Goal: Download file/media

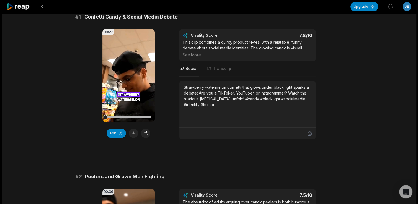
scroll to position [52, 0]
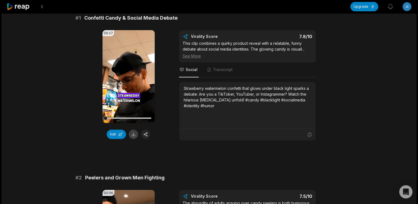
click at [132, 135] on button at bounding box center [133, 134] width 9 height 9
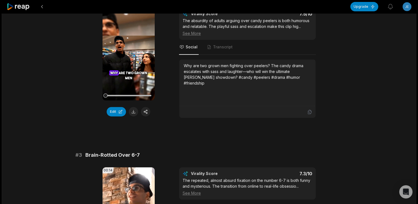
scroll to position [228, 0]
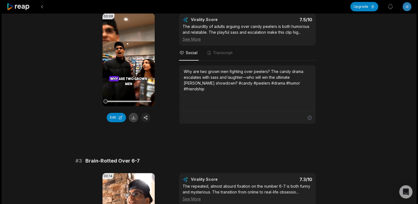
click at [134, 117] on button at bounding box center [133, 117] width 9 height 9
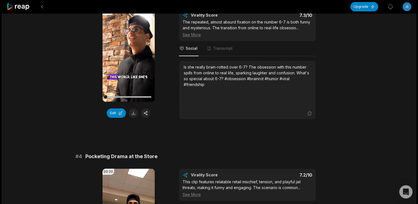
scroll to position [392, 0]
click at [134, 117] on button at bounding box center [133, 112] width 9 height 9
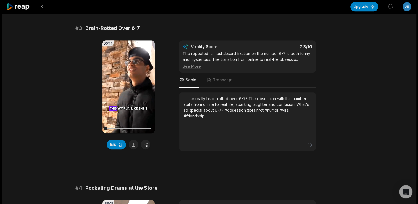
scroll to position [360, 0]
click at [114, 149] on button "Edit" at bounding box center [116, 144] width 19 height 9
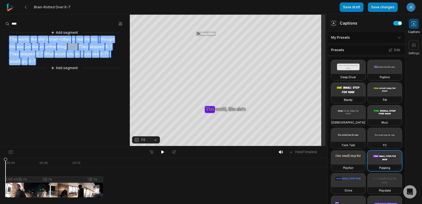
drag, startPoint x: 8, startPoint y: 37, endPoint x: 41, endPoint y: 60, distance: 40.5
click at [41, 60] on div "Add segment This world, like she's brain-rotted in real life too. I thought thi…" at bounding box center [65, 50] width 130 height 41
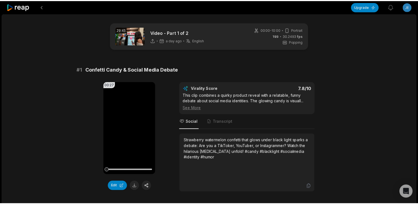
scroll to position [360, 0]
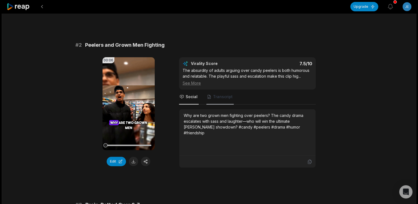
click at [213, 104] on span "Transcript" at bounding box center [219, 96] width 27 height 15
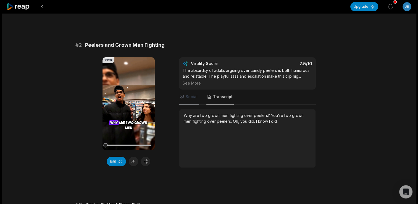
click at [186, 99] on span "Social" at bounding box center [192, 97] width 12 height 6
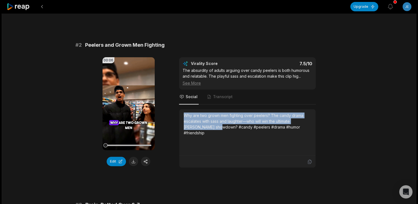
drag, startPoint x: 183, startPoint y: 118, endPoint x: 207, endPoint y: 136, distance: 29.7
click at [207, 136] on div "Why are two grown men fighting over peelers? The candy drama escalates with sas…" at bounding box center [247, 132] width 127 height 40
click at [120, 161] on button "Edit" at bounding box center [116, 161] width 19 height 9
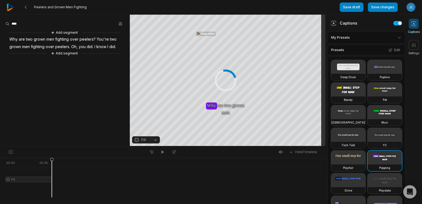
click at [156, 139] on button "Fill" at bounding box center [146, 139] width 28 height 7
drag, startPoint x: 7, startPoint y: 38, endPoint x: 13, endPoint y: 43, distance: 8.1
click at [13, 43] on div "Your browser does not support mp4 format. Your browser does not support mp4 for…" at bounding box center [162, 80] width 325 height 131
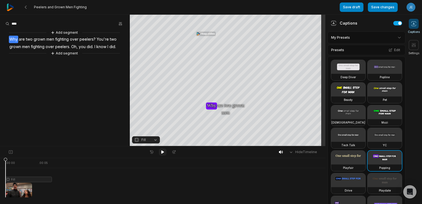
click at [163, 152] on icon at bounding box center [162, 151] width 3 height 3
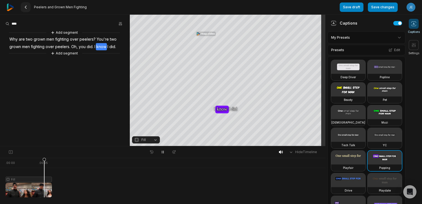
click at [22, 6] on button at bounding box center [26, 7] width 10 height 10
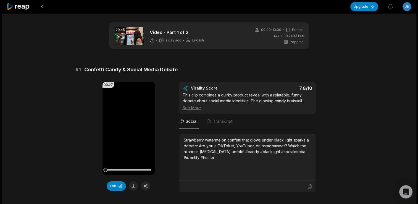
click at [25, 7] on icon at bounding box center [18, 6] width 23 height 7
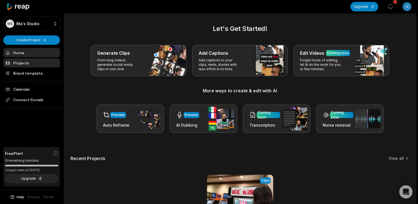
click at [39, 65] on link "Projects" at bounding box center [31, 62] width 57 height 9
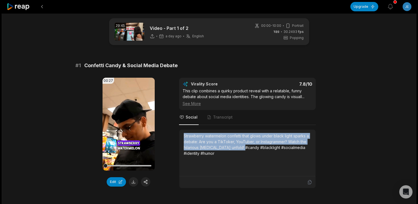
scroll to position [4, 0]
click at [131, 123] on icon at bounding box center [128, 123] width 7 height 7
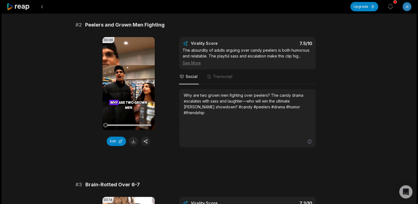
scroll to position [203, 0]
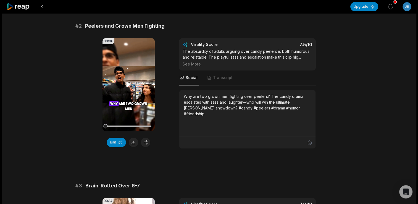
click at [128, 86] on icon at bounding box center [129, 84] width 4 height 5
click at [128, 86] on icon at bounding box center [128, 84] width 7 height 7
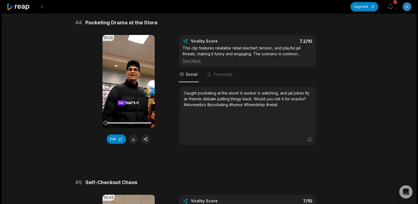
scroll to position [526, 0]
click at [127, 83] on icon at bounding box center [129, 80] width 4 height 5
click at [128, 83] on icon at bounding box center [129, 81] width 2 height 4
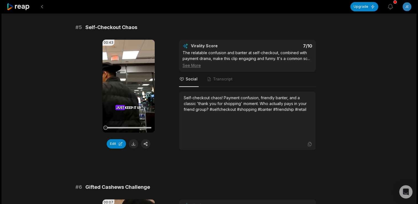
scroll to position [689, 0]
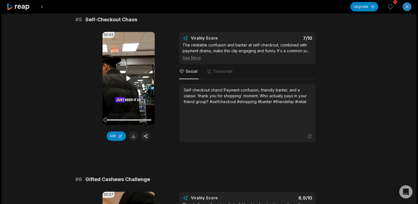
click at [127, 80] on icon at bounding box center [129, 78] width 4 height 5
click at [128, 80] on icon at bounding box center [129, 78] width 2 height 4
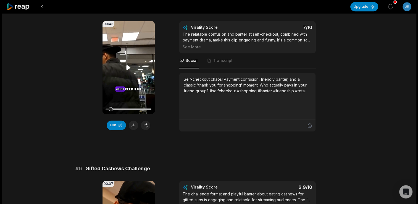
scroll to position [700, 0]
click at [122, 130] on button "Edit" at bounding box center [116, 124] width 19 height 9
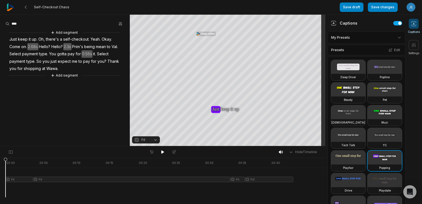
click at [155, 142] on button "Fit" at bounding box center [146, 139] width 28 height 7
click at [148, 129] on div "Fill" at bounding box center [146, 130] width 28 height 7
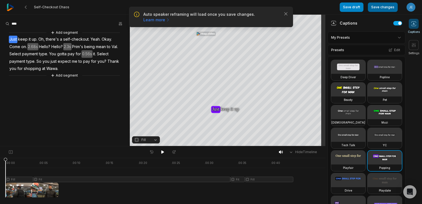
click at [377, 6] on button "Save changes" at bounding box center [383, 6] width 30 height 9
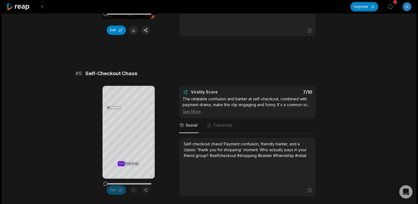
scroll to position [641, 0]
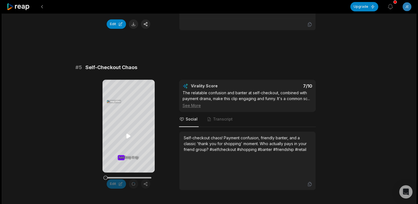
click at [128, 136] on icon at bounding box center [128, 136] width 4 height 5
click at [221, 122] on span "Transcript" at bounding box center [223, 119] width 20 height 6
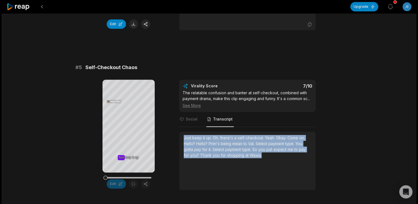
drag, startPoint x: 183, startPoint y: 152, endPoint x: 289, endPoint y: 173, distance: 107.5
click at [289, 158] on div "Just keep it up. Oh, there's a self-checkout. Yeah. Okay. Come on. Hello? Hello…" at bounding box center [247, 146] width 127 height 23
copy div "Just keep it up. Oh, there's a self-checkout. Yeah. Okay. Come on. Hello? Hello…"
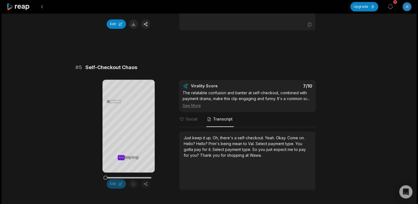
click at [133, 188] on div "Edit" at bounding box center [128, 183] width 52 height 9
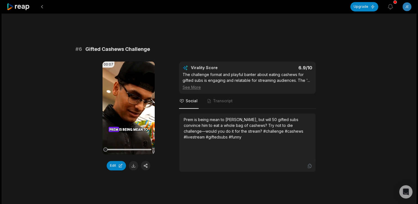
scroll to position [819, 0]
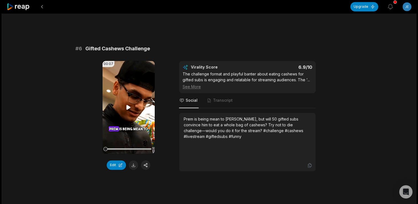
click at [127, 109] on icon at bounding box center [129, 107] width 4 height 5
click at [128, 110] on icon at bounding box center [128, 107] width 7 height 7
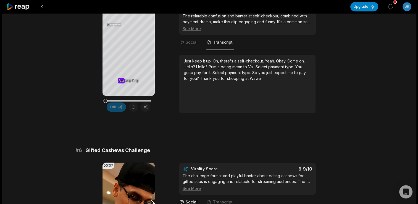
scroll to position [716, 0]
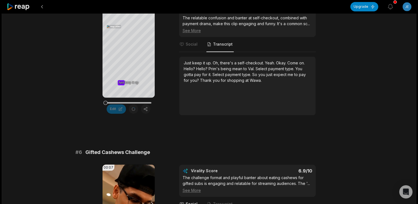
click at [128, 114] on div "Edit" at bounding box center [128, 108] width 52 height 9
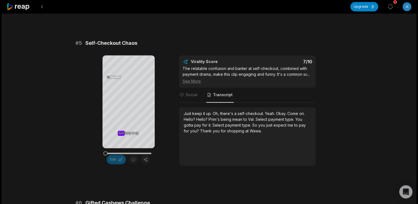
scroll to position [666, 0]
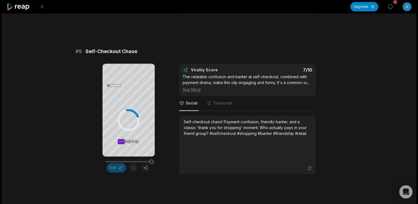
scroll to position [668, 0]
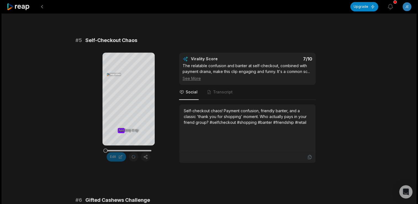
click at [134, 161] on div "Edit" at bounding box center [128, 156] width 52 height 9
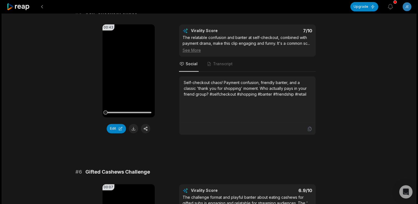
scroll to position [697, 0]
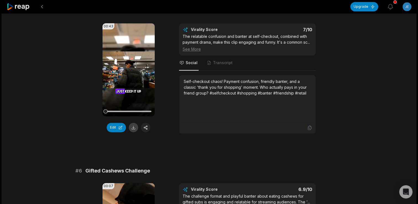
click at [134, 132] on button at bounding box center [133, 127] width 9 height 9
